Goal: Information Seeking & Learning: Learn about a topic

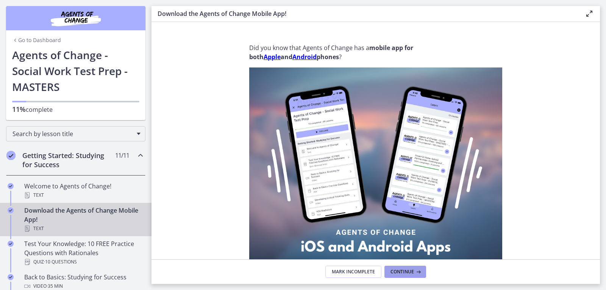
click at [409, 273] on span "Continue" at bounding box center [401, 271] width 23 height 6
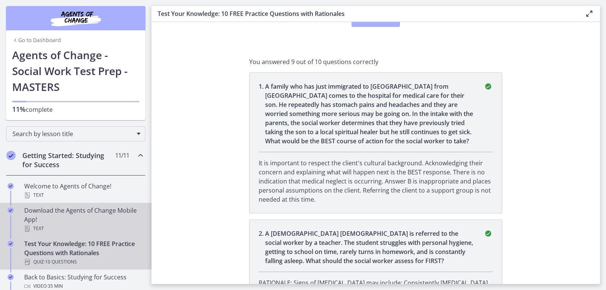
scroll to position [114, 0]
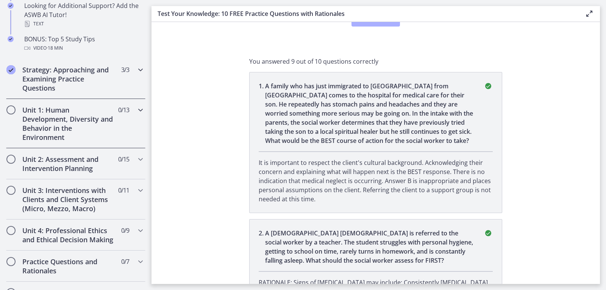
click at [36, 83] on h2 "Strategy: Approaching and Examining Practice Questions" at bounding box center [68, 78] width 92 height 27
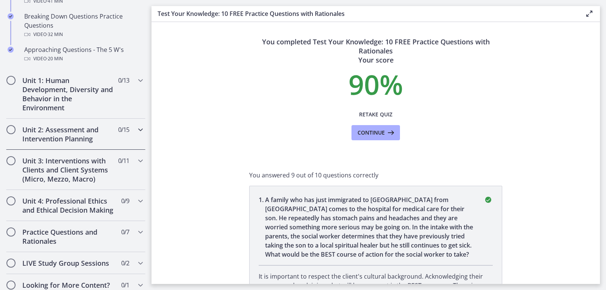
scroll to position [186, 0]
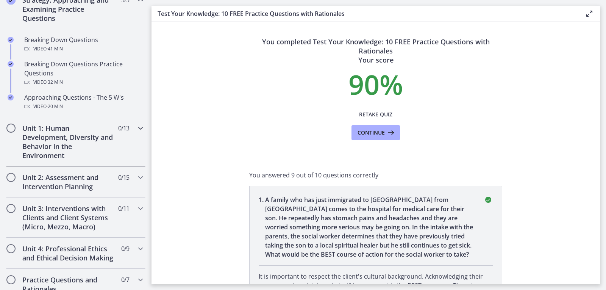
click at [43, 134] on h2 "Unit 1: Human Development, Diversity and Behavior in the Environment" at bounding box center [68, 141] width 92 height 36
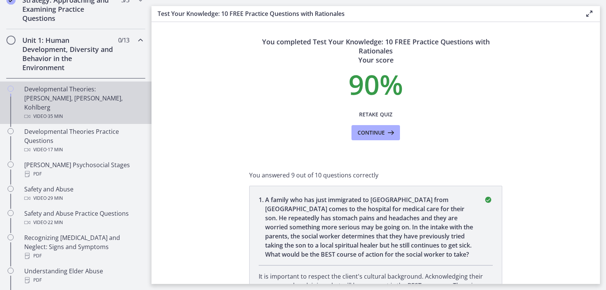
click at [47, 101] on div "Developmental Theories: [PERSON_NAME], [PERSON_NAME], Kohlberg Video · 35 min" at bounding box center [83, 102] width 118 height 36
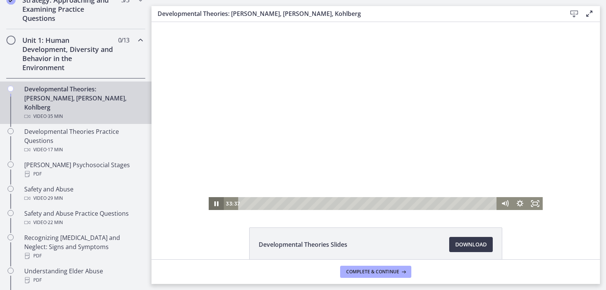
click at [214, 206] on icon "Pause" at bounding box center [216, 203] width 4 height 5
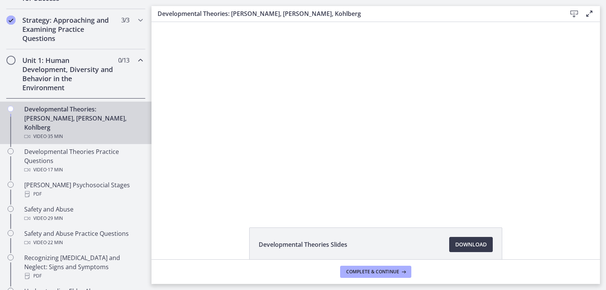
scroll to position [111, 0]
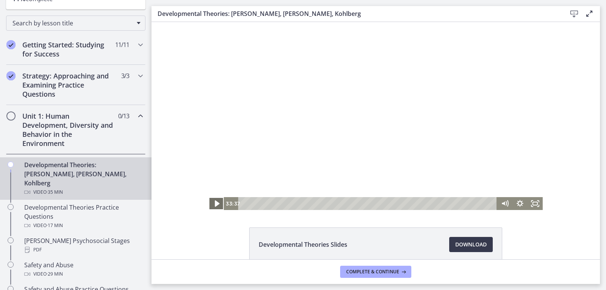
click at [205, 200] on div "Click for sound @keyframes VOLUME_SMALL_WAVE_FLASH { 0% { opacity: 0; } 33% { o…" at bounding box center [375, 116] width 448 height 188
click at [215, 202] on icon "Play Video" at bounding box center [217, 203] width 5 height 6
click at [500, 201] on icon "Mute" at bounding box center [504, 203] width 15 height 13
click at [502, 200] on icon "Unmute" at bounding box center [504, 203] width 15 height 13
click at [573, 109] on div "Click for sound @keyframes VOLUME_SMALL_WAVE_FLASH { 0% { opacity: 0; } 33% { o…" at bounding box center [375, 116] width 448 height 188
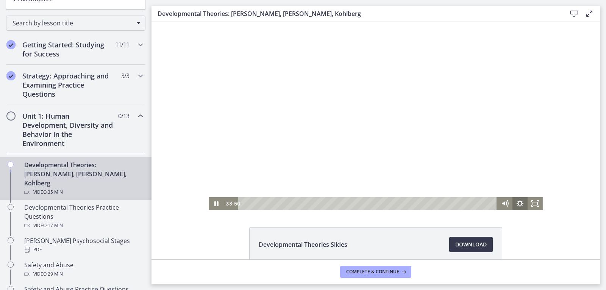
click at [516, 204] on icon "Show settings menu" at bounding box center [519, 203] width 15 height 13
click at [585, 107] on div "Click for sound @keyframes VOLUME_SMALL_WAVE_FLASH { 0% { opacity: 0; } 33% { o…" at bounding box center [375, 116] width 448 height 188
click at [474, 203] on div "32:28" at bounding box center [368, 203] width 249 height 13
click at [478, 203] on div "33:03" at bounding box center [368, 203] width 249 height 13
click at [485, 204] on div "34:00" at bounding box center [368, 203] width 249 height 13
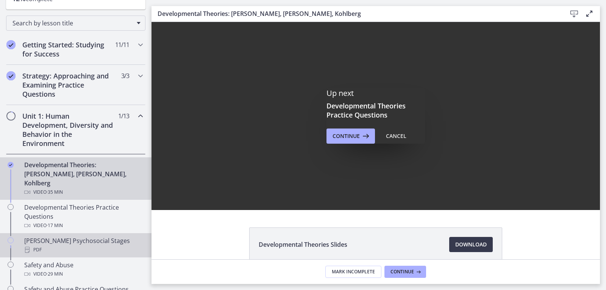
scroll to position [0, 0]
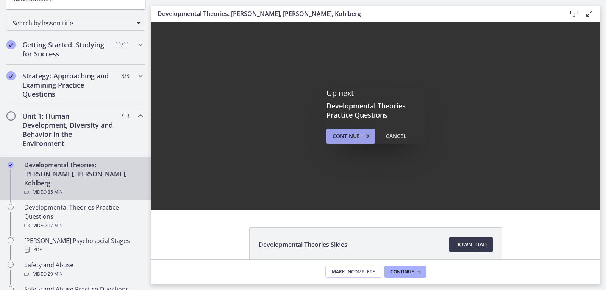
click at [352, 133] on span "Continue" at bounding box center [345, 135] width 27 height 9
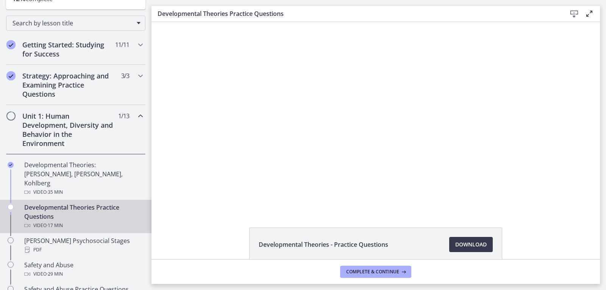
click at [179, 175] on div "Click for sound @keyframes VOLUME_SMALL_WAVE_FLASH { 0% { opacity: 0; } 33% { o…" at bounding box center [375, 116] width 448 height 188
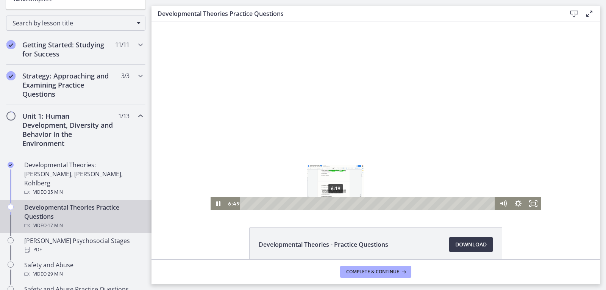
click at [332, 203] on div "6:19" at bounding box center [369, 203] width 246 height 13
click at [323, 202] on div "5:36" at bounding box center [369, 203] width 246 height 13
click at [215, 206] on icon "Pause" at bounding box center [218, 204] width 18 height 16
click at [217, 205] on icon "Play Video" at bounding box center [218, 203] width 15 height 13
drag, startPoint x: 381, startPoint y: 204, endPoint x: 377, endPoint y: 204, distance: 4.2
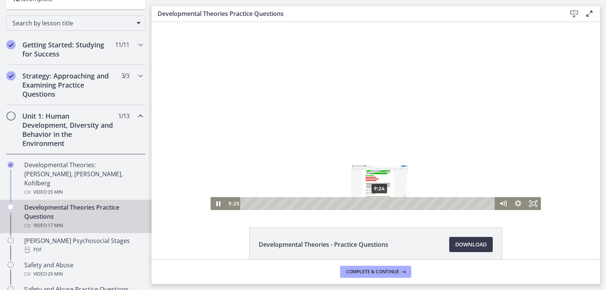
click at [377, 204] on div "Playbar" at bounding box center [379, 203] width 4 height 4
click at [216, 204] on icon "Pause" at bounding box center [218, 203] width 4 height 5
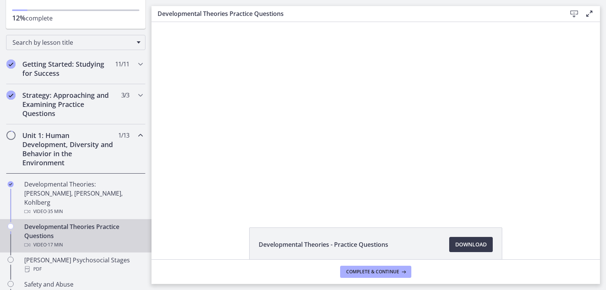
scroll to position [73, 0]
